Goal: Check status

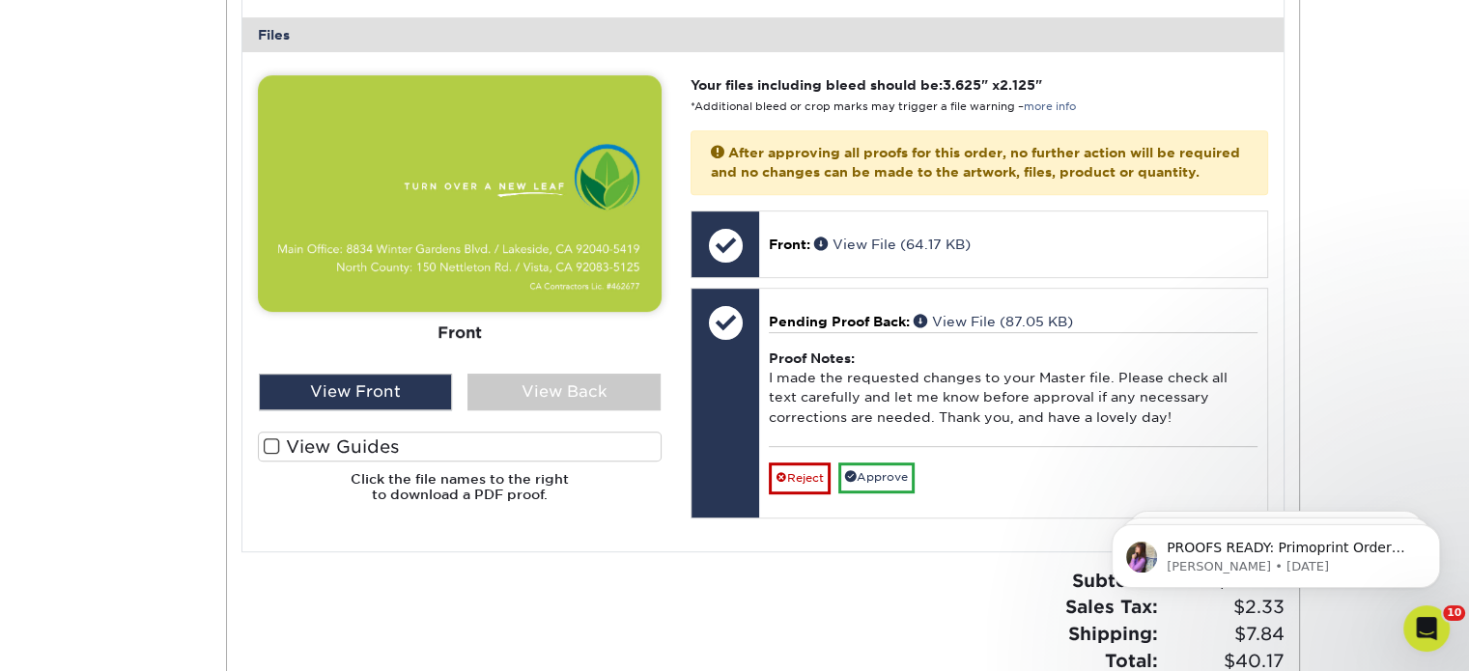
scroll to position [814, 0]
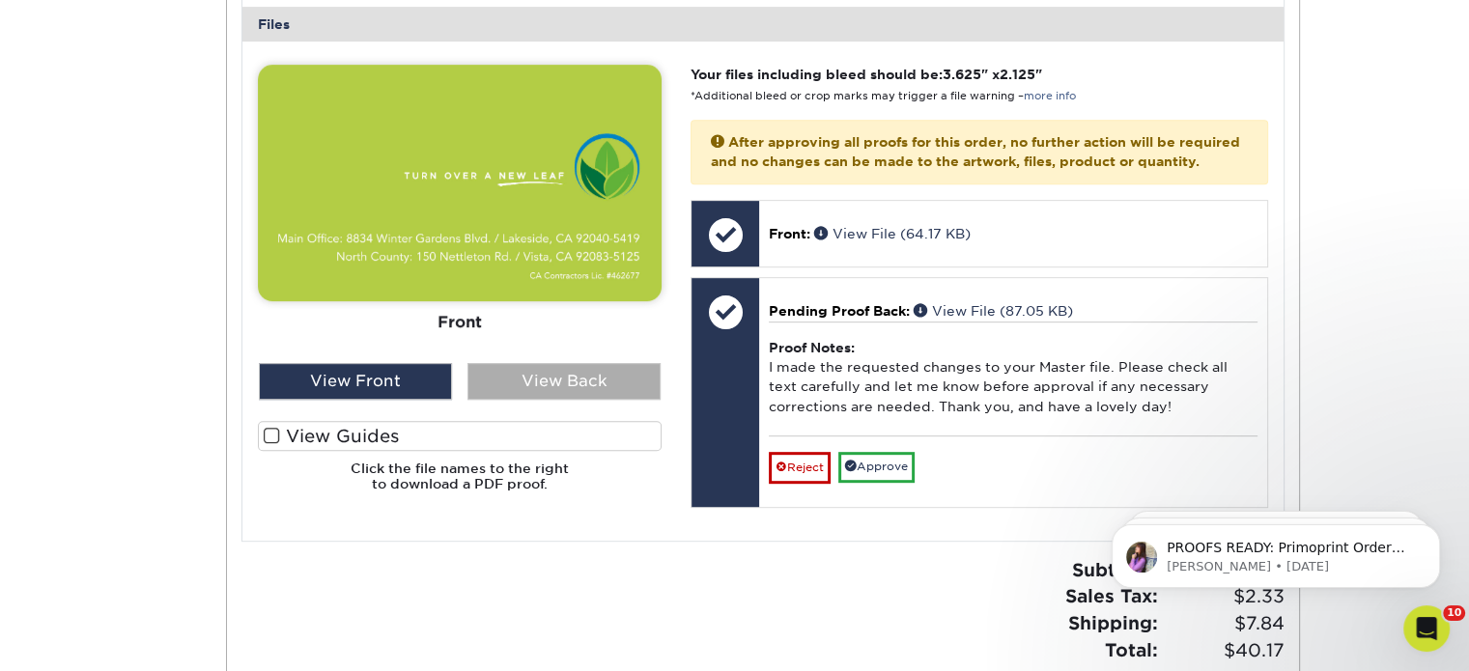
click at [534, 371] on div "View Back" at bounding box center [563, 381] width 193 height 37
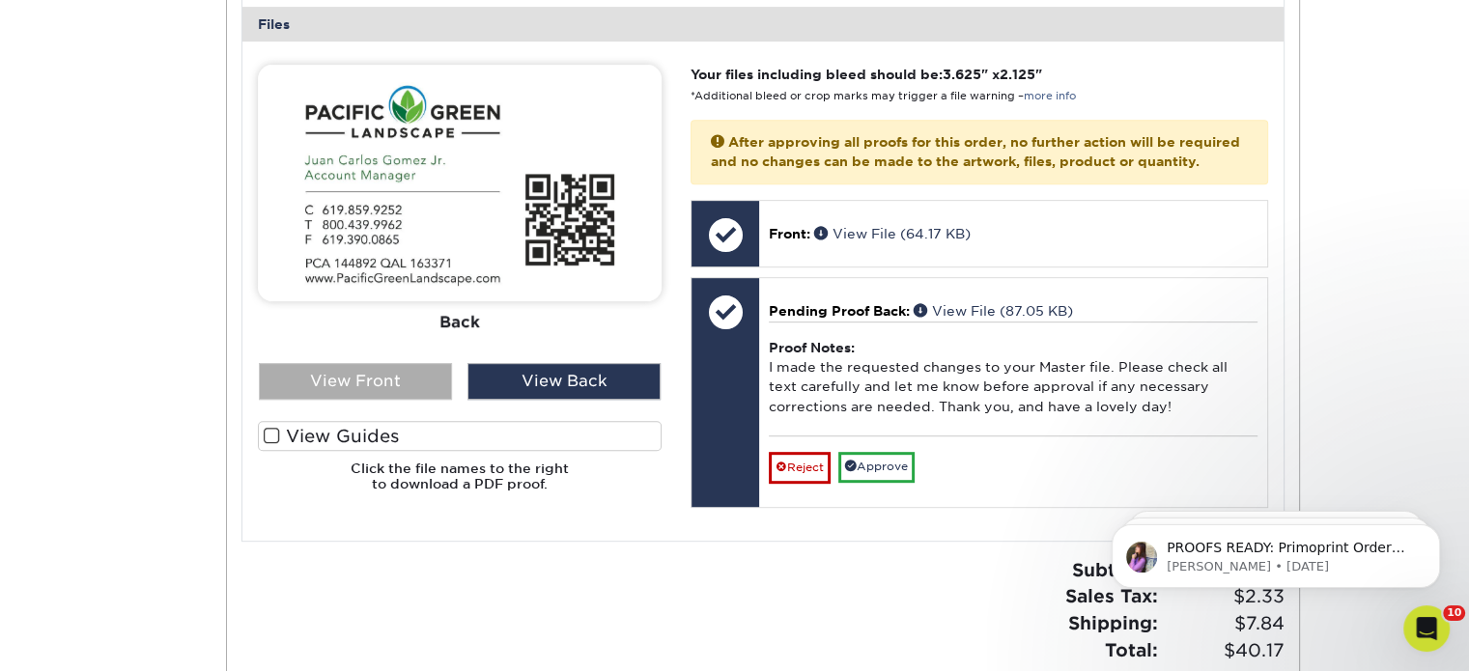
click at [401, 372] on div "View Front" at bounding box center [355, 381] width 193 height 37
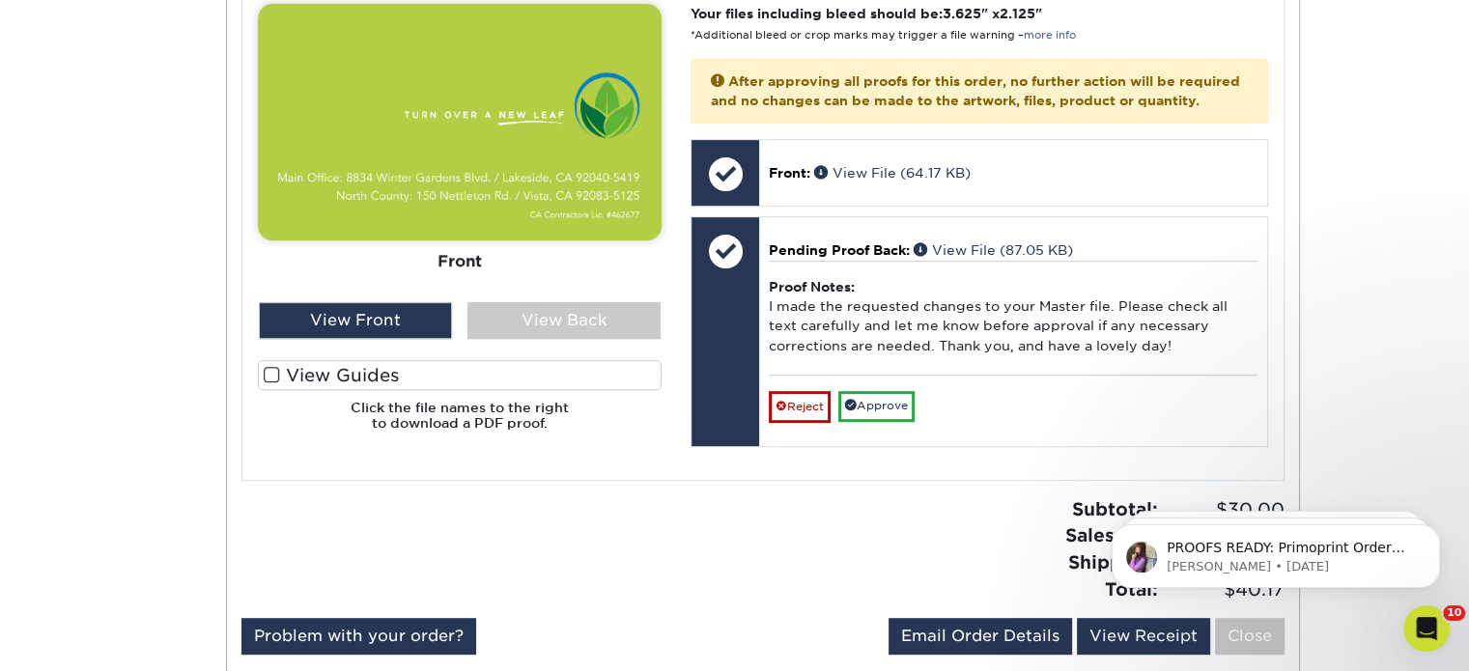
scroll to position [861, 0]
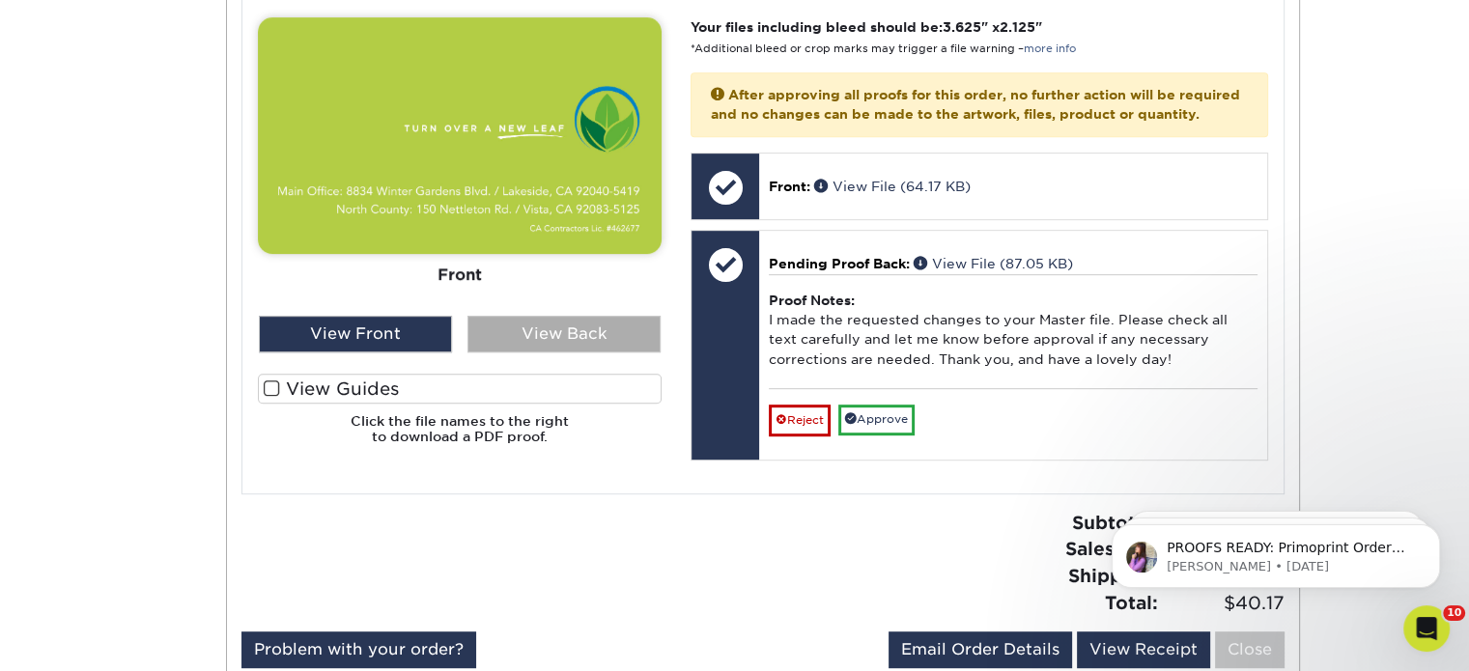
click at [529, 327] on div "View Back" at bounding box center [563, 334] width 193 height 37
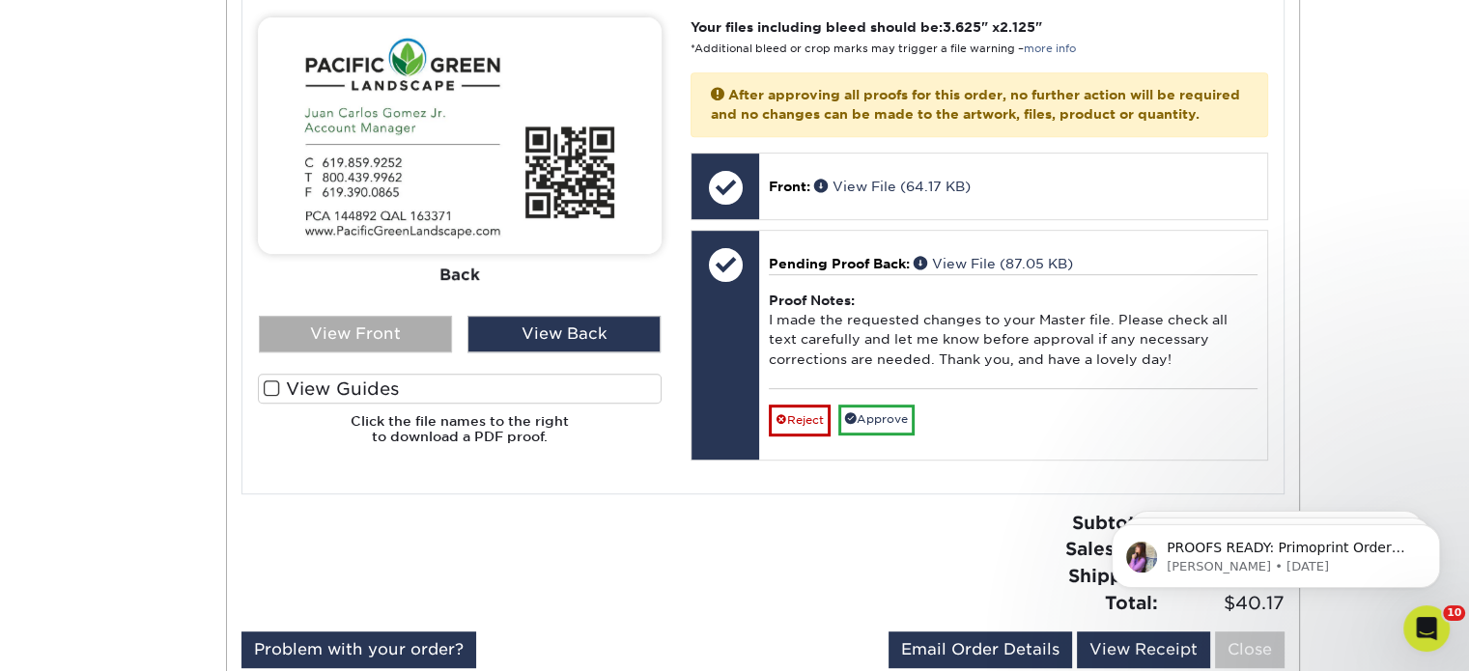
click at [366, 330] on div "View Front" at bounding box center [355, 334] width 193 height 37
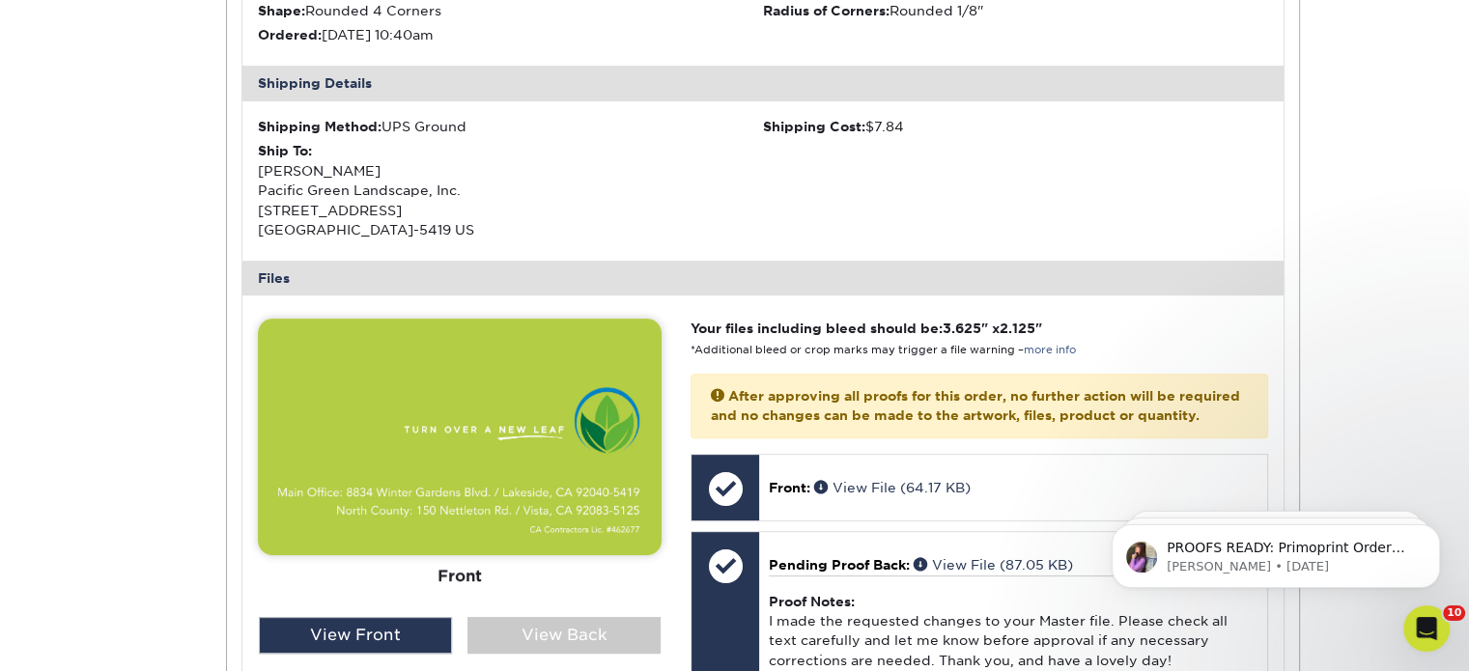
scroll to position [564, 0]
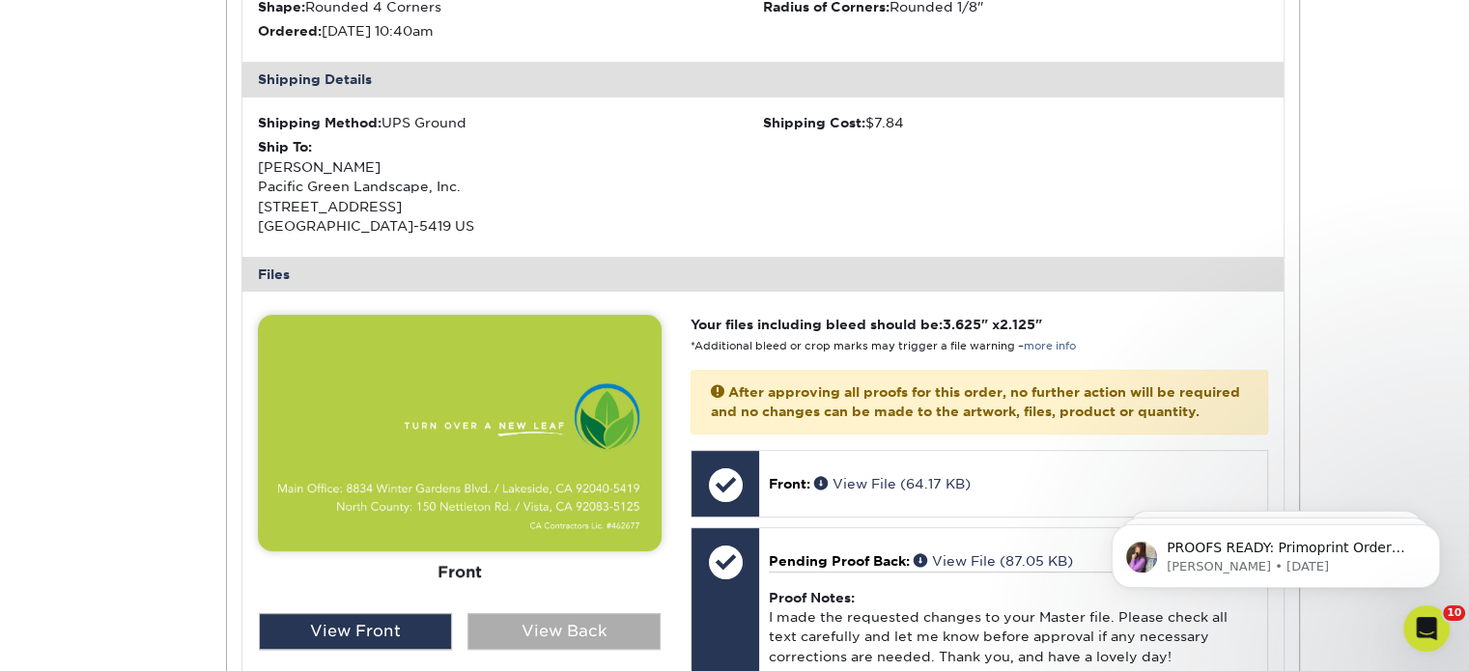
click at [514, 633] on div "View Back" at bounding box center [563, 631] width 193 height 37
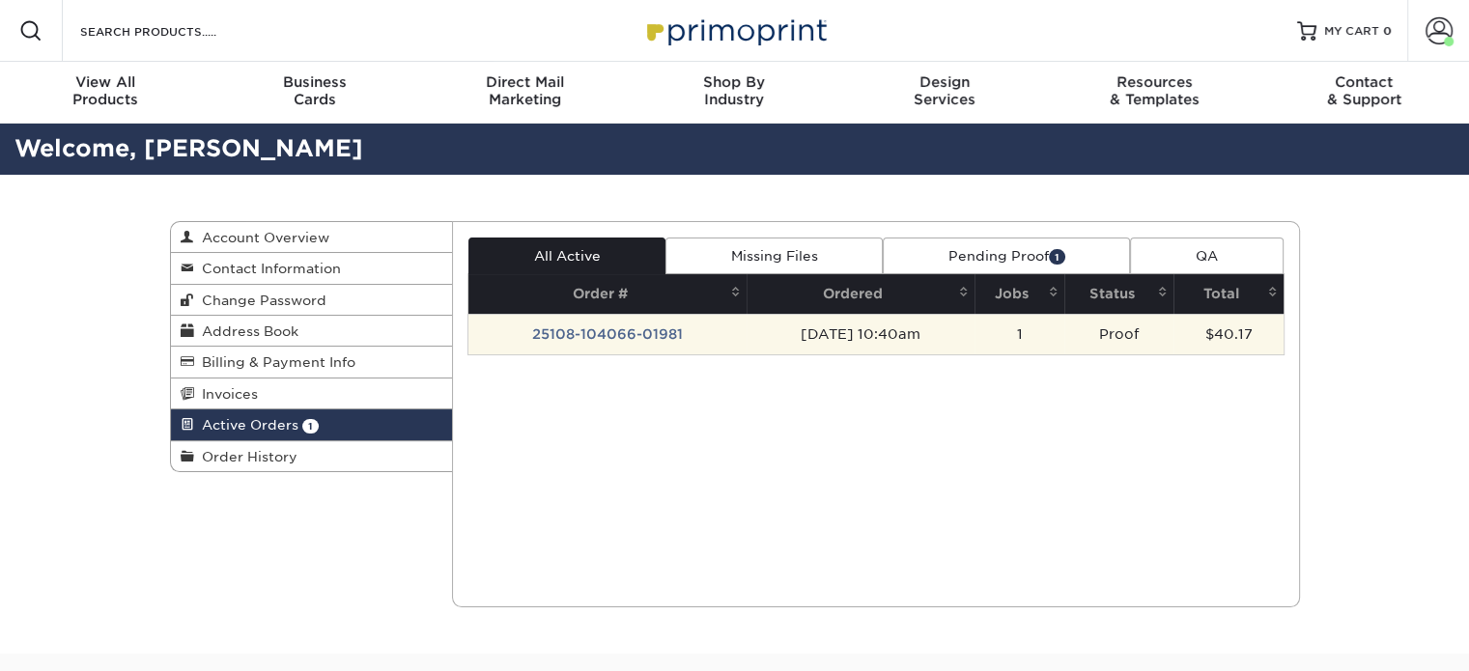
click at [595, 330] on td "25108-104066-01981" at bounding box center [607, 334] width 278 height 41
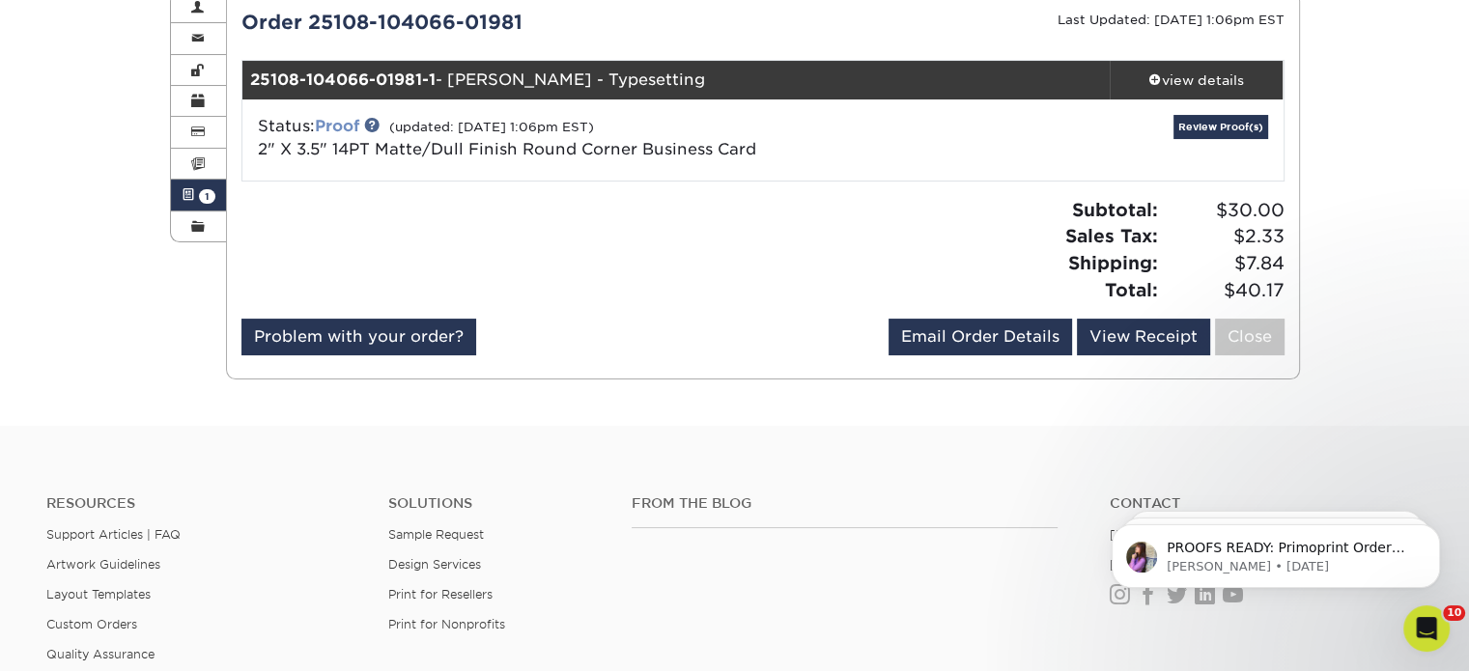
click at [348, 131] on link "Proof" at bounding box center [337, 126] width 44 height 18
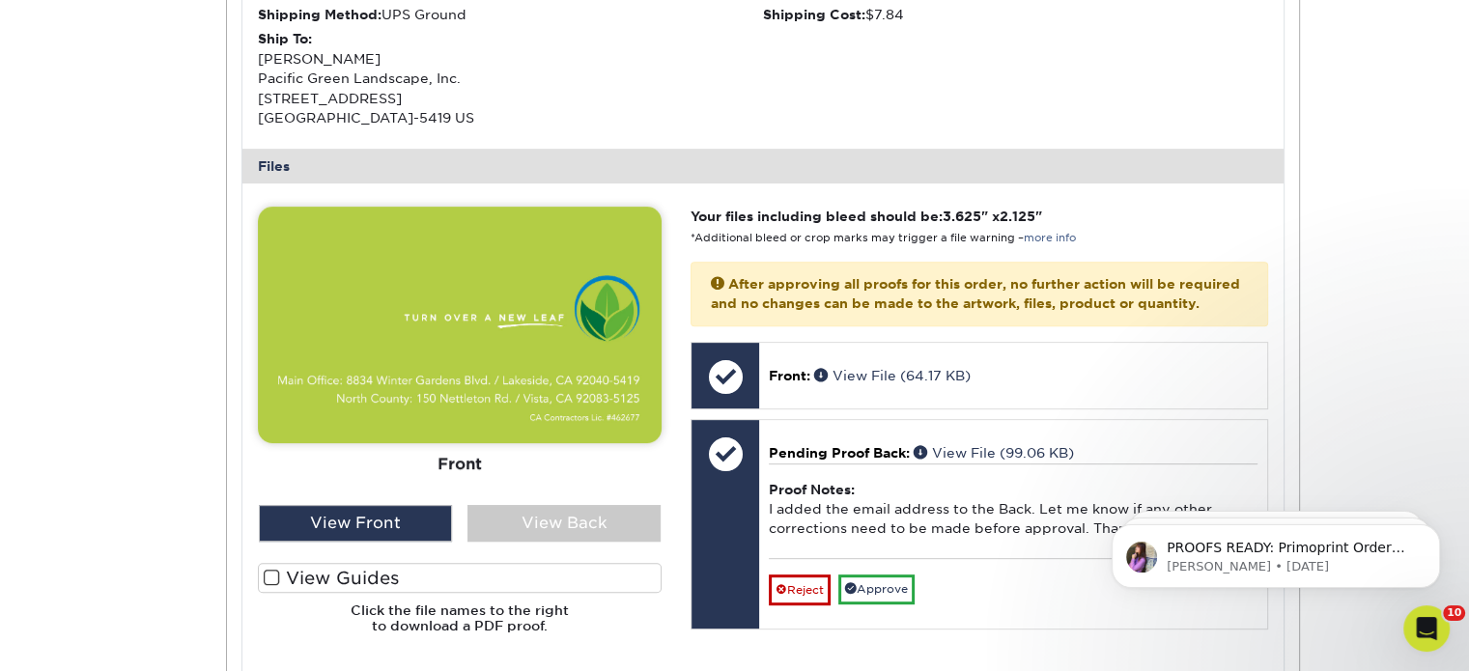
scroll to position [674, 0]
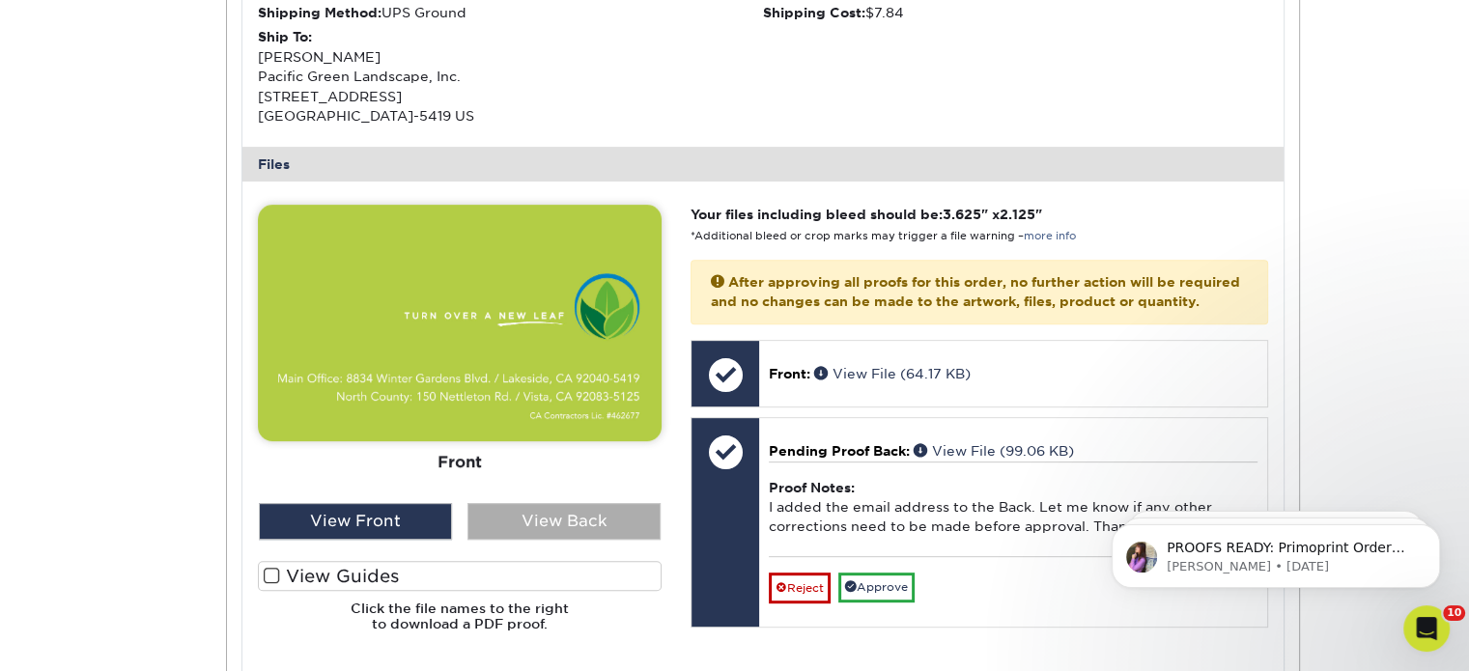
click at [506, 513] on div "View Back" at bounding box center [563, 521] width 193 height 37
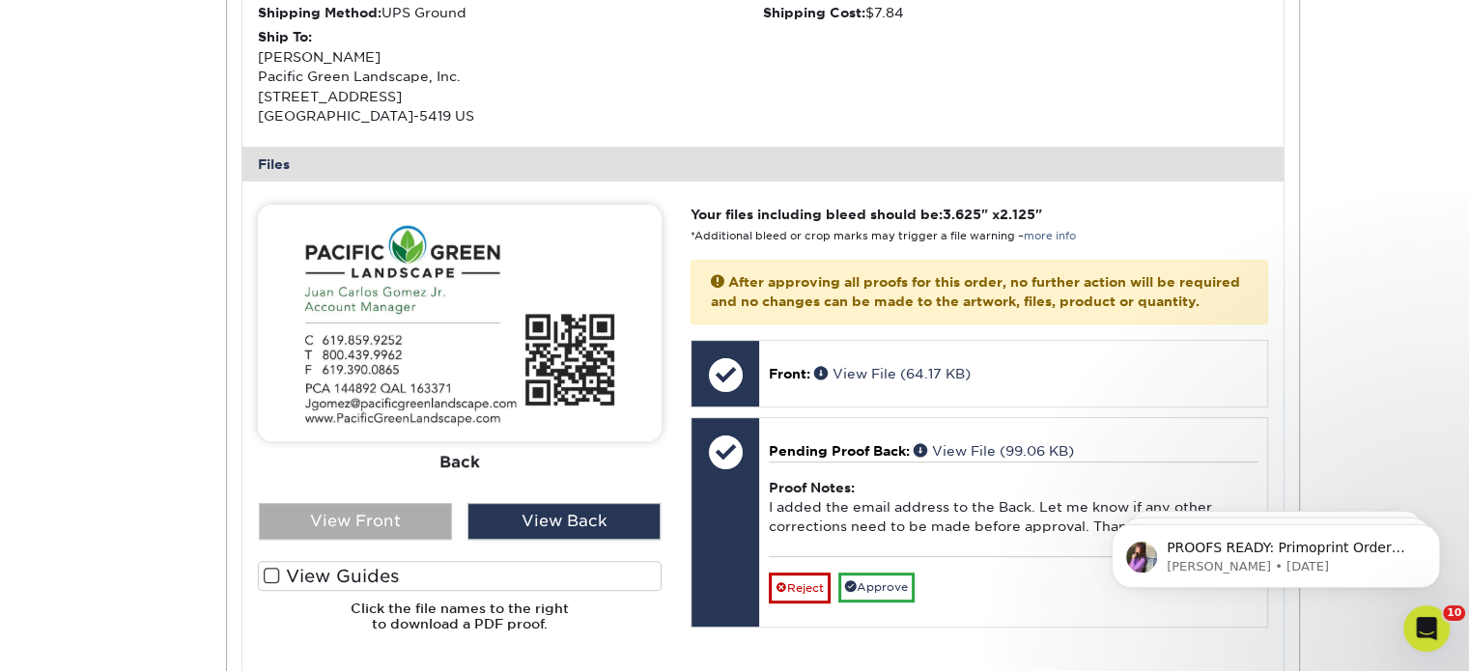
click at [367, 512] on div "View Front" at bounding box center [355, 521] width 193 height 37
